Goal: Task Accomplishment & Management: Manage account settings

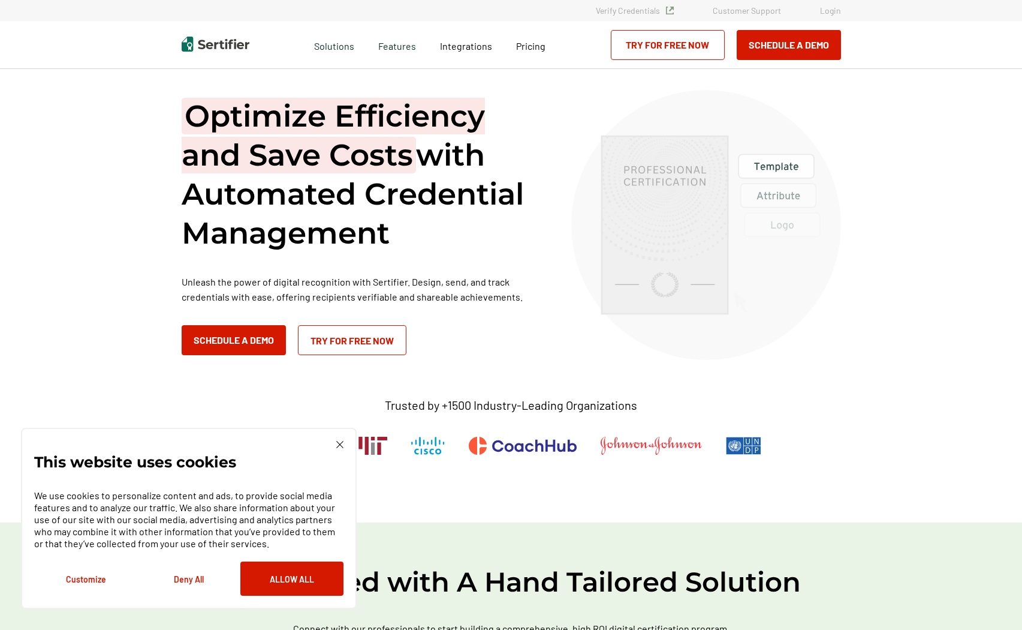
click at [834, 12] on link "Login" at bounding box center [830, 10] width 21 height 10
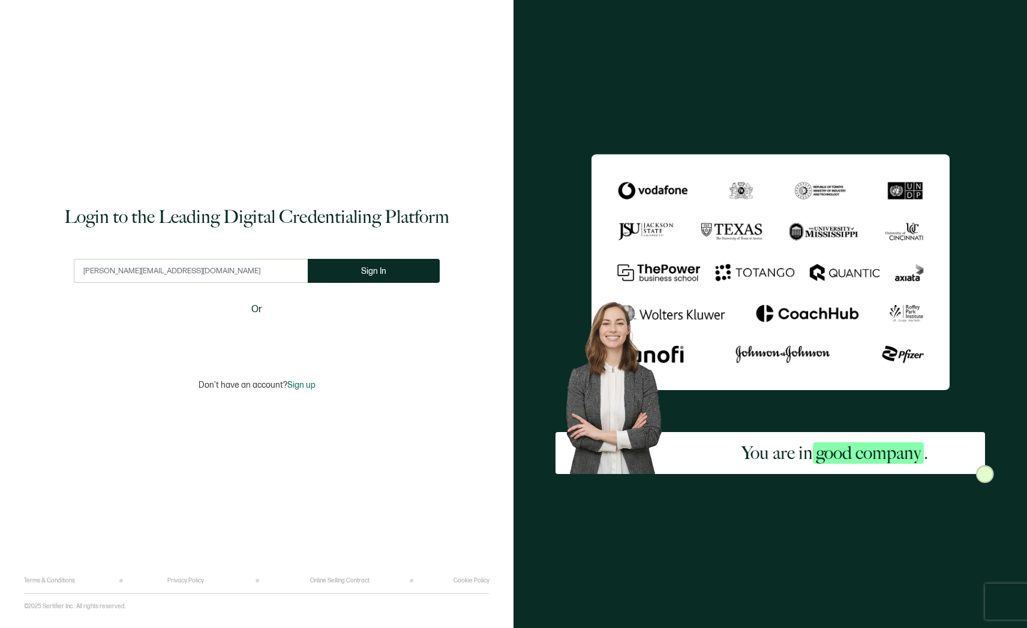
type input "[PERSON_NAME][EMAIL_ADDRESS][DOMAIN_NAME]"
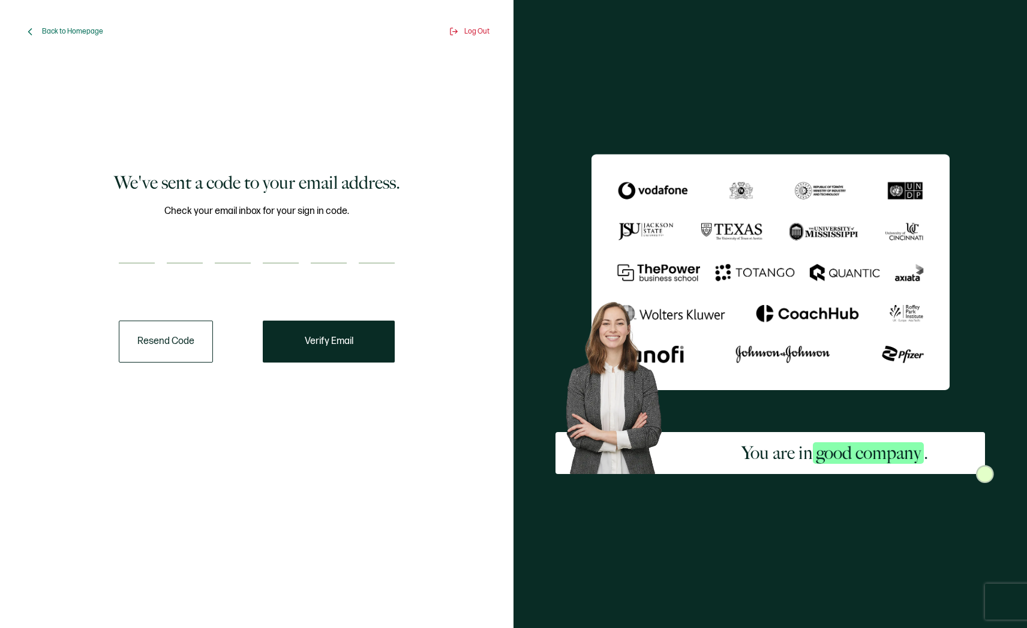
click at [131, 258] on input "number" at bounding box center [137, 252] width 36 height 24
type input "3"
type input "1"
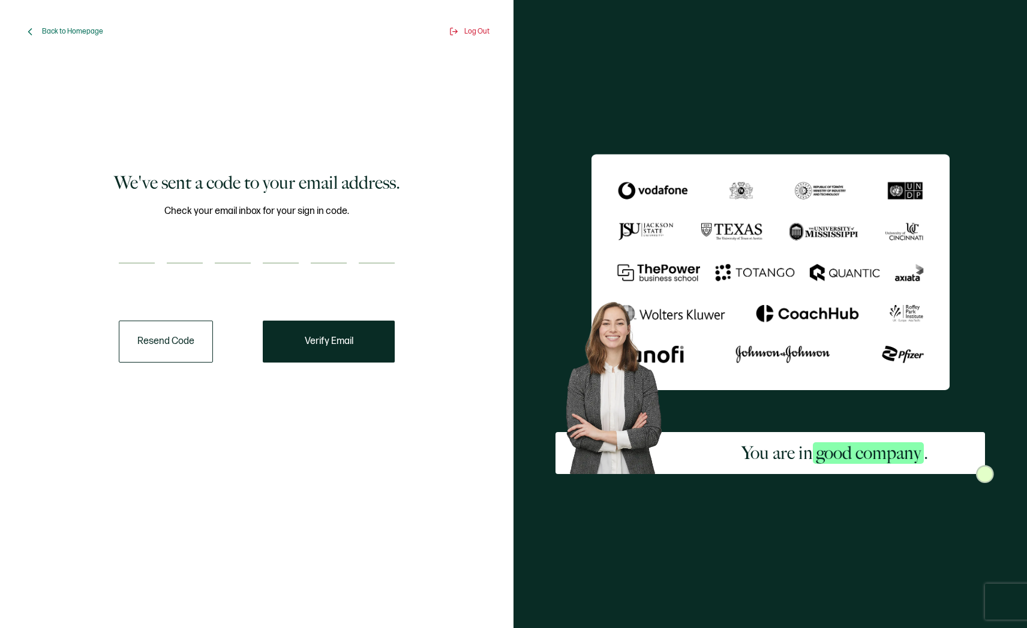
type input "3"
type input "8"
